Goal: Information Seeking & Learning: Learn about a topic

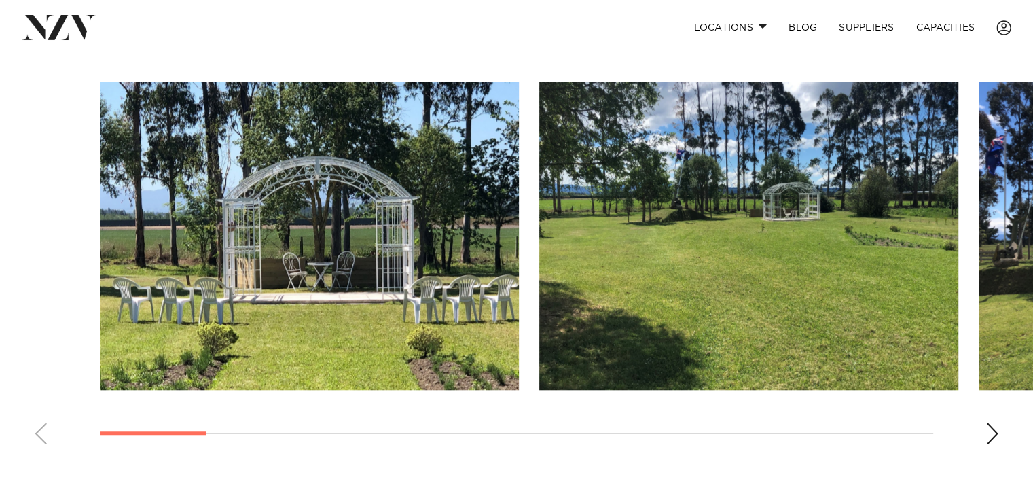
scroll to position [914, 0]
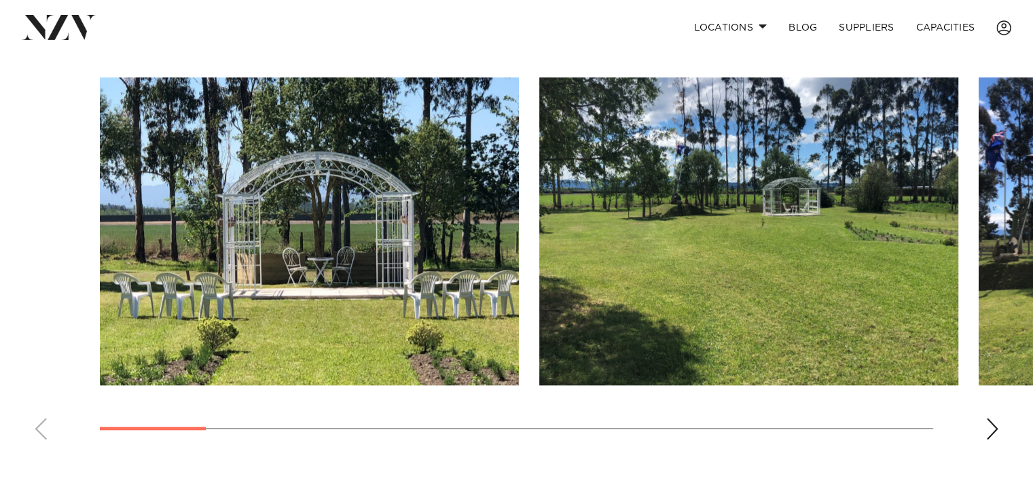
click at [385, 279] on img "1 / 15" at bounding box center [309, 231] width 419 height 308
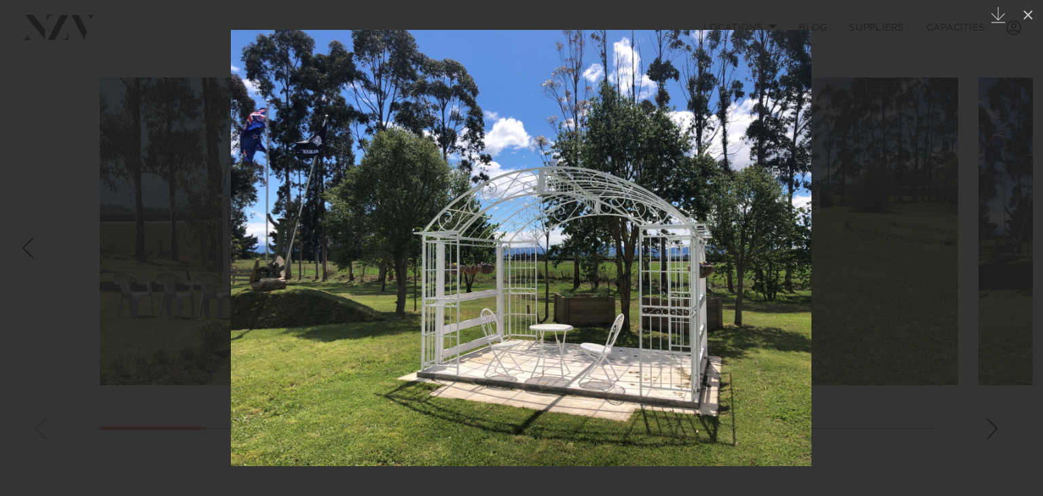
click at [872, 16] on div at bounding box center [521, 248] width 1043 height 496
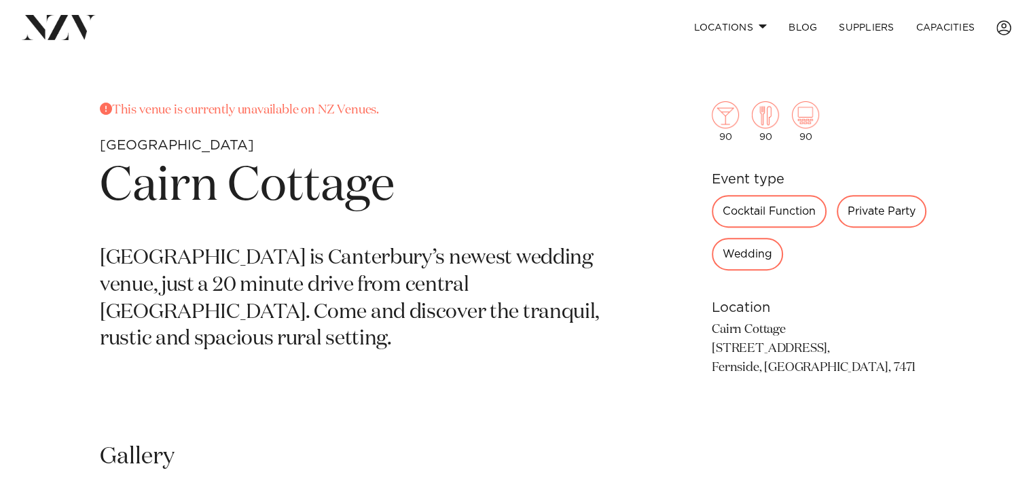
scroll to position [494, 0]
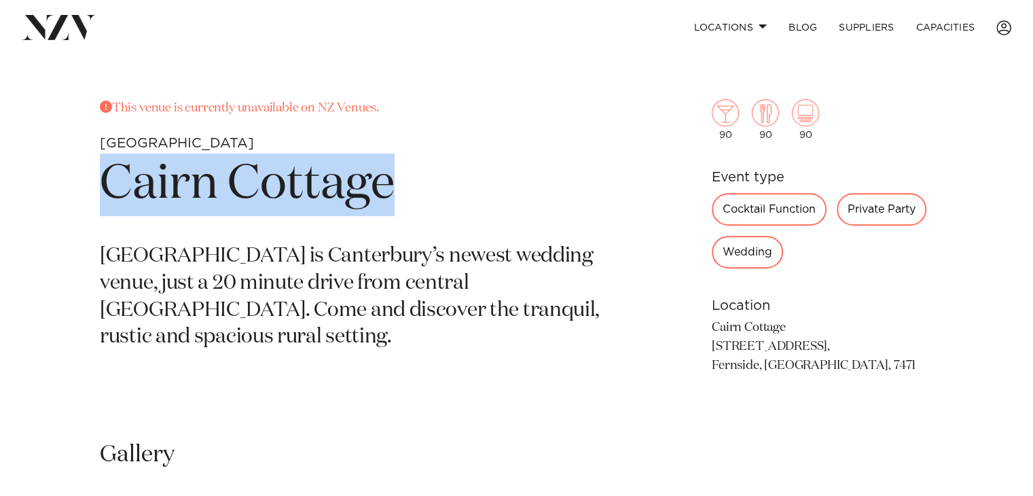
drag, startPoint x: 451, startPoint y: 186, endPoint x: 113, endPoint y: 183, distance: 337.4
click at [113, 183] on h1 "Cairn Cottage" at bounding box center [357, 184] width 515 height 62
copy h1 "Cairn Cottage"
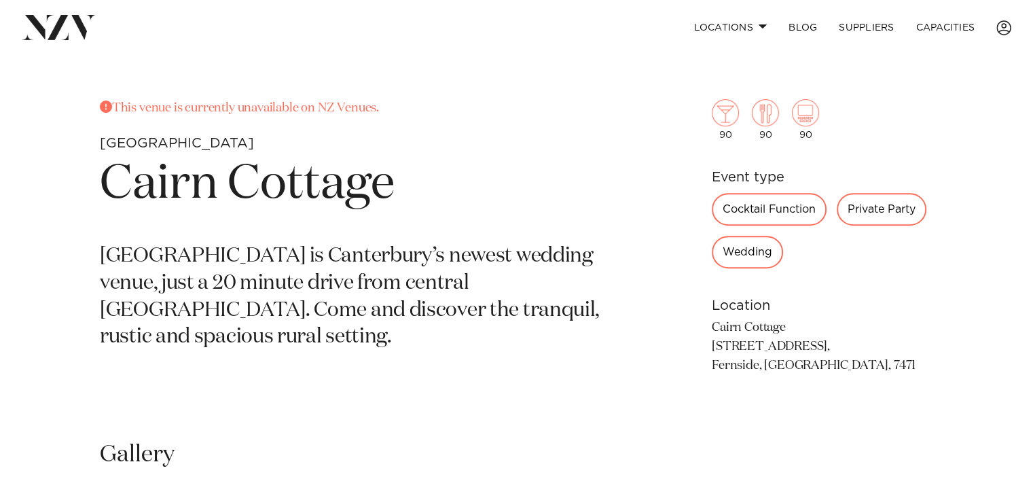
click at [610, 81] on div "Christchurch Cairn Cottage This venue is currently unavailable on NZ Venues. Ch…" at bounding box center [516, 215] width 1033 height 1309
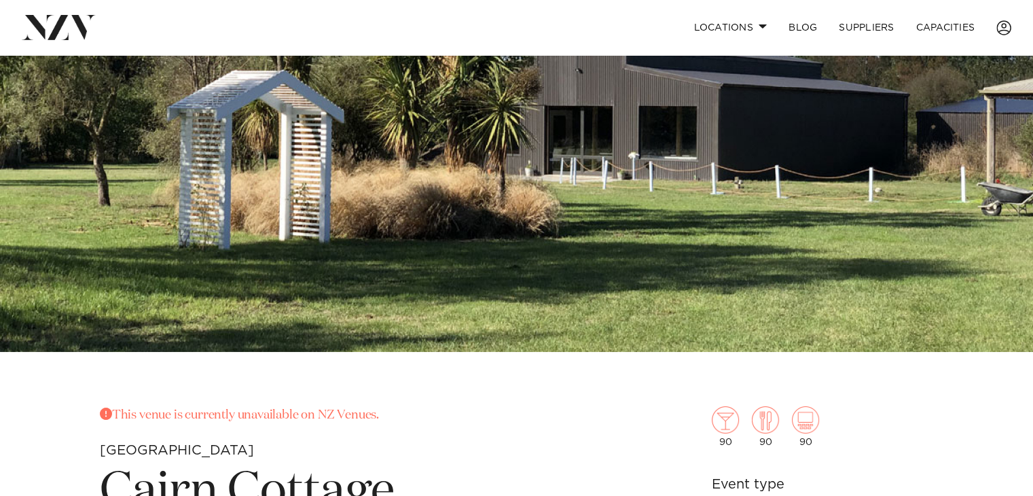
scroll to position [0, 0]
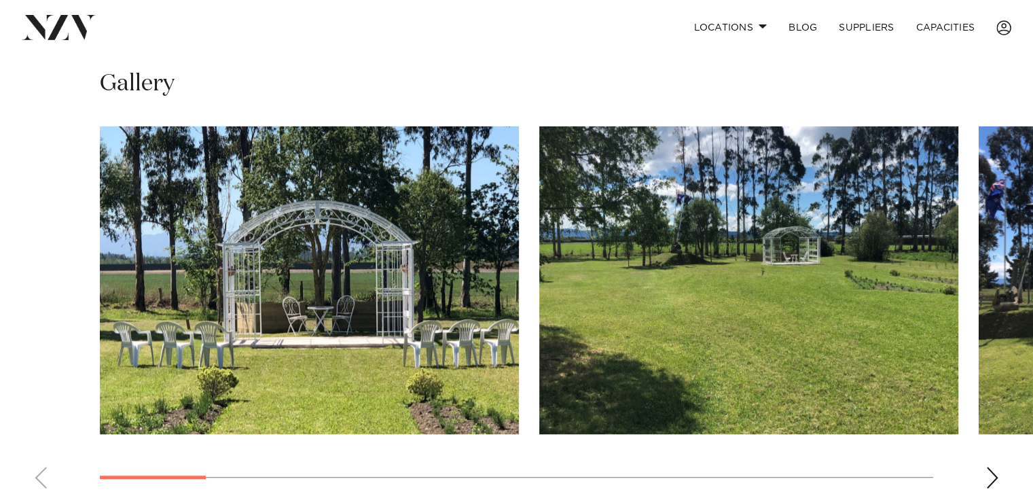
scroll to position [866, 0]
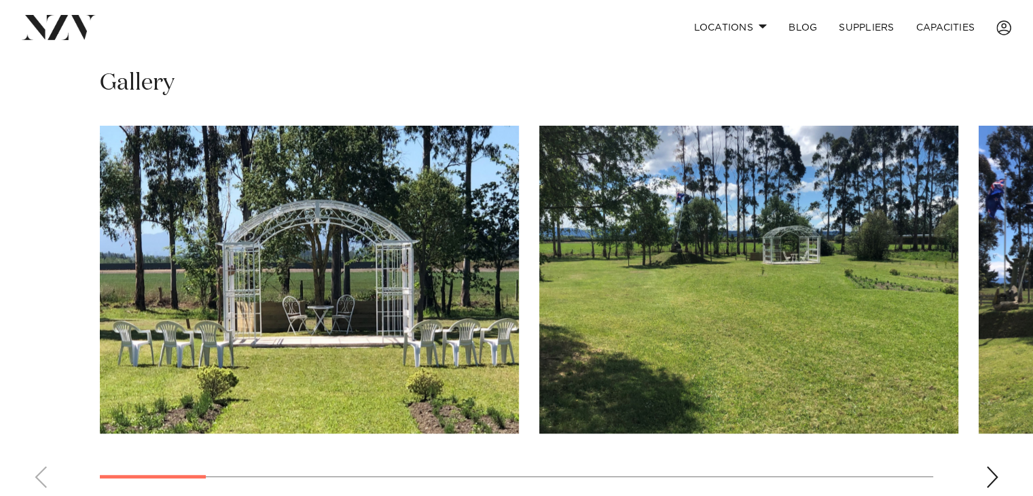
click at [992, 459] on swiper-container at bounding box center [516, 312] width 1033 height 373
click at [991, 462] on swiper-container at bounding box center [516, 312] width 1033 height 373
click at [990, 469] on div "Next slide" at bounding box center [992, 477] width 14 height 22
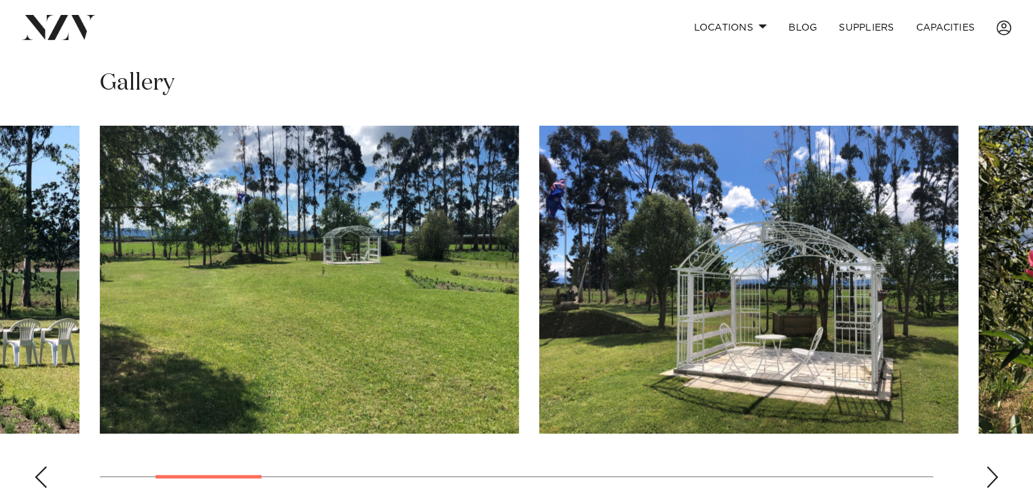
click at [990, 469] on div "Next slide" at bounding box center [992, 477] width 14 height 22
